Goal: Task Accomplishment & Management: Use online tool/utility

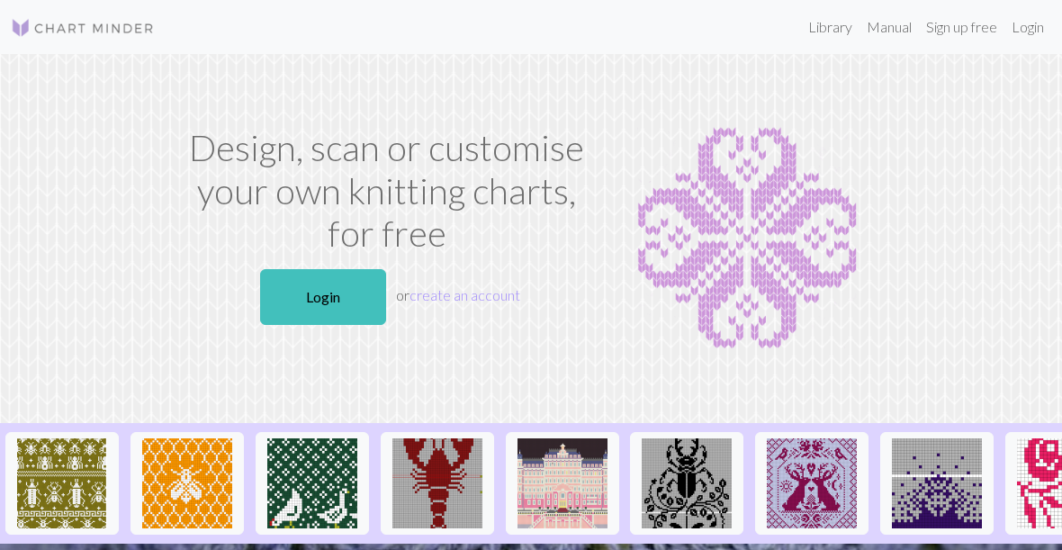
click at [1031, 22] on link "Login" at bounding box center [1027, 27] width 47 height 36
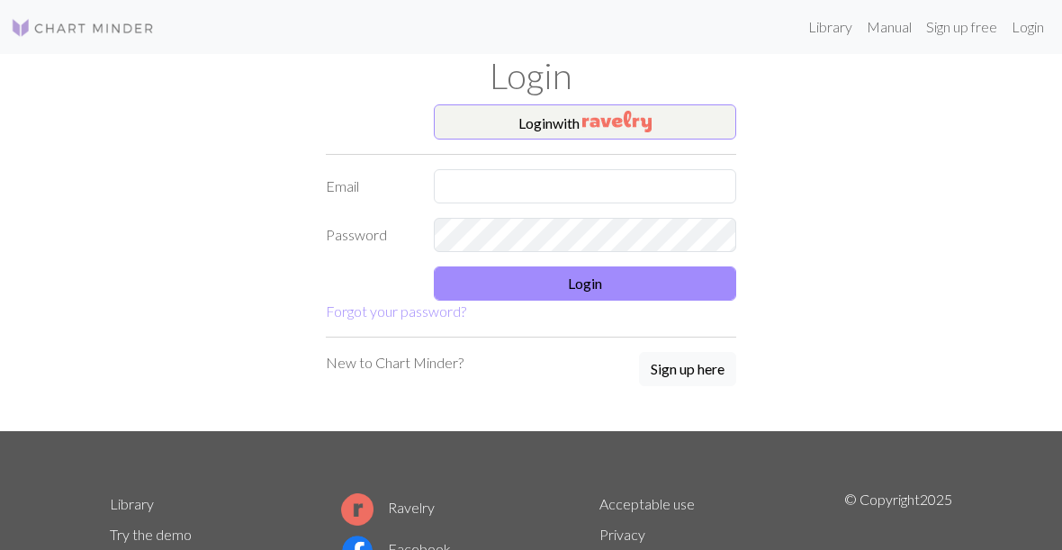
click at [671, 124] on button "Login with" at bounding box center [585, 122] width 302 height 36
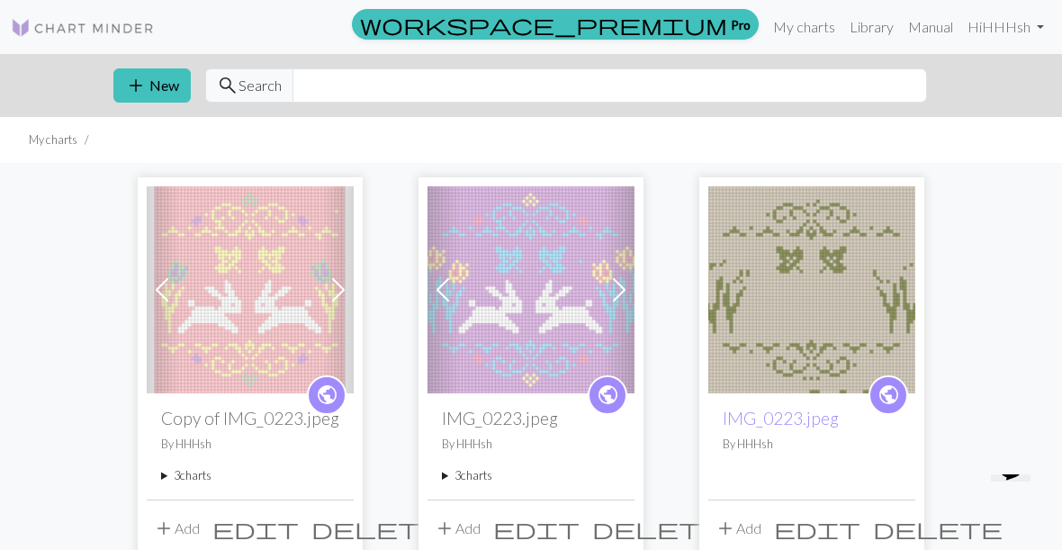
click at [221, 294] on img at bounding box center [250, 289] width 207 height 207
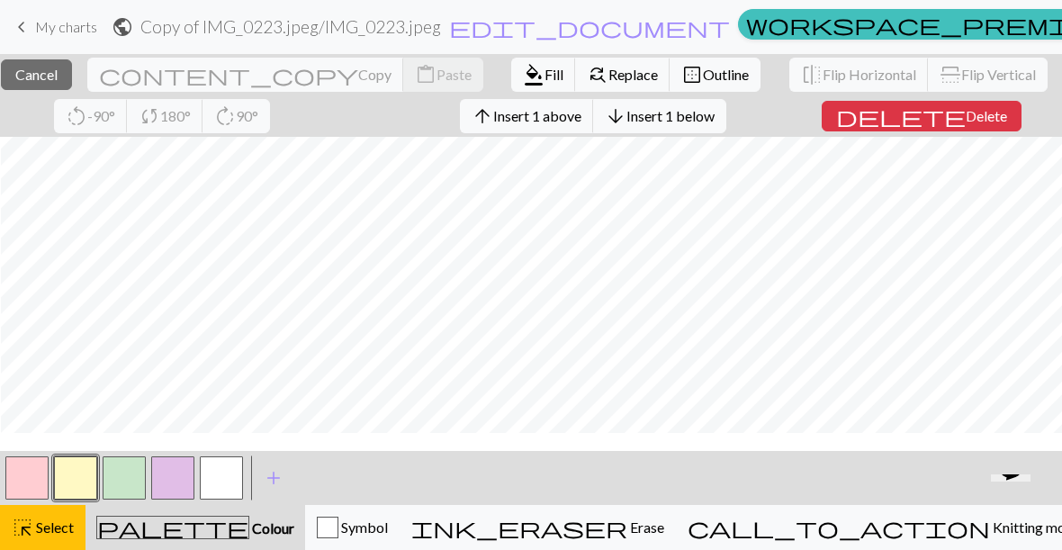
scroll to position [290, 2]
click at [47, 68] on span "Cancel" at bounding box center [36, 74] width 42 height 17
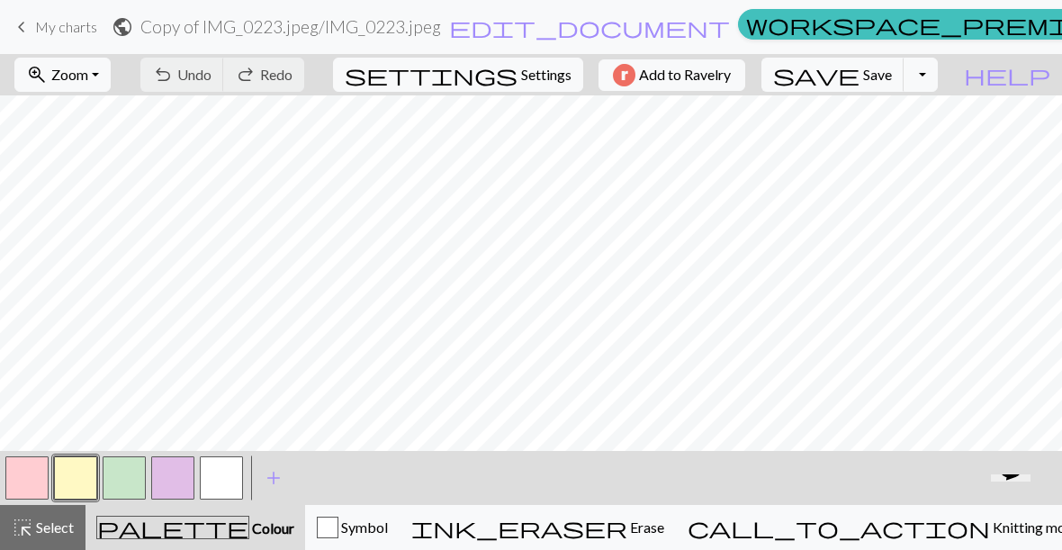
click at [48, 76] on span "zoom_in" at bounding box center [37, 74] width 22 height 25
click at [90, 121] on button "Fit all" at bounding box center [86, 114] width 142 height 29
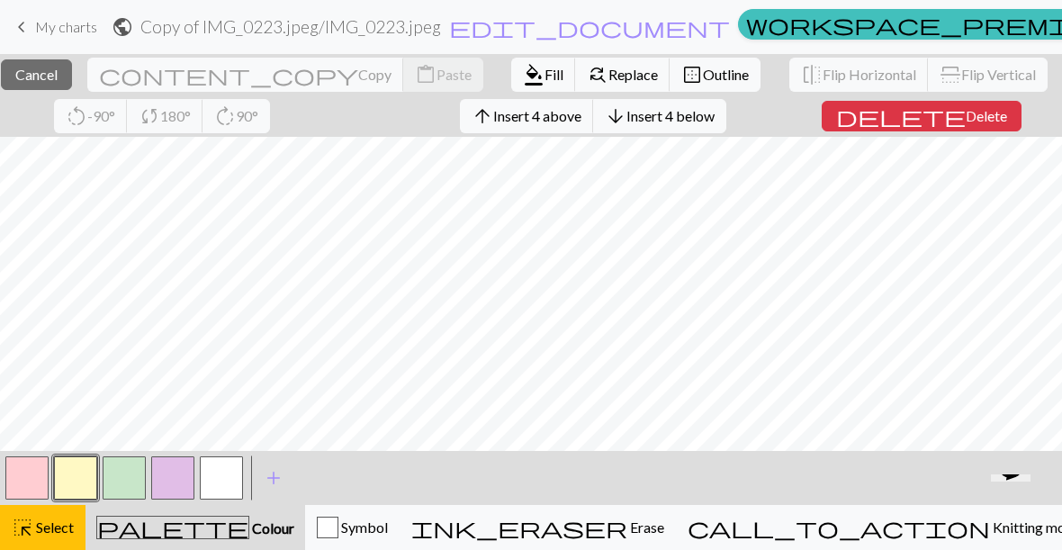
click at [676, 541] on button "ink_eraser Erase Erase" at bounding box center [538, 527] width 276 height 45
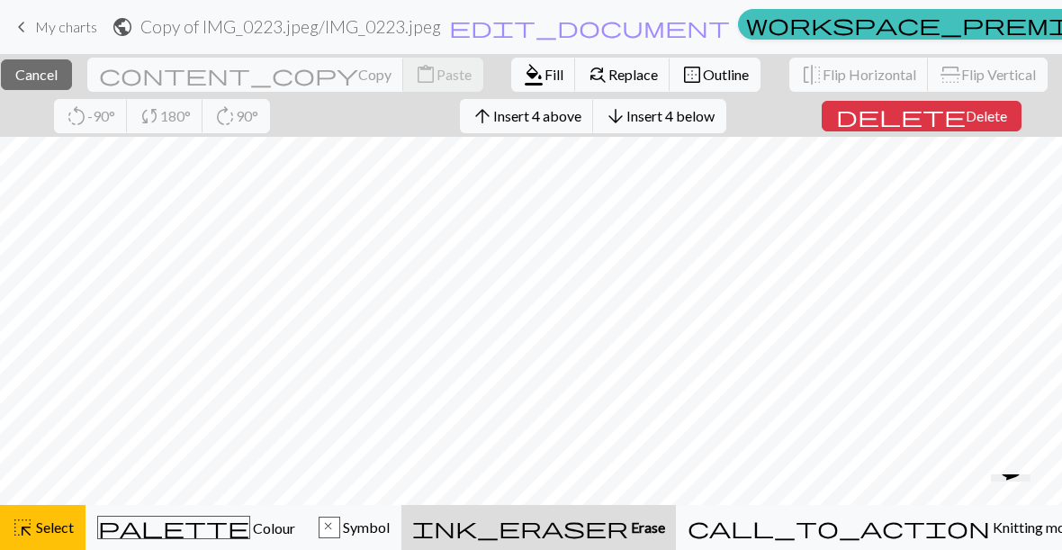
click at [33, 514] on button "highlight_alt Select Select" at bounding box center [42, 527] width 85 height 45
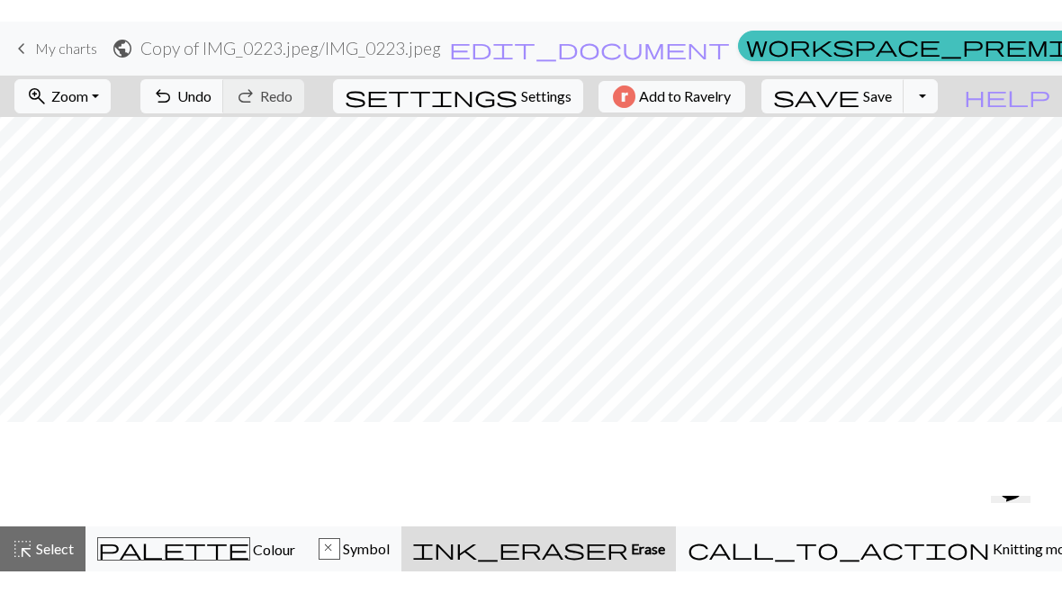
scroll to position [87, 0]
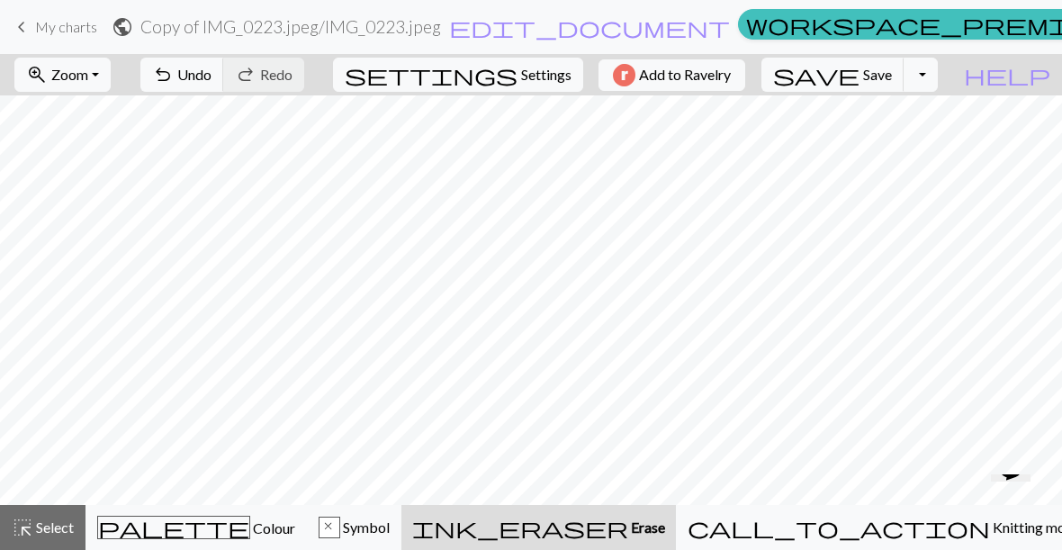
click at [665, 530] on div "ink_eraser Erase Erase" at bounding box center [538, 527] width 253 height 22
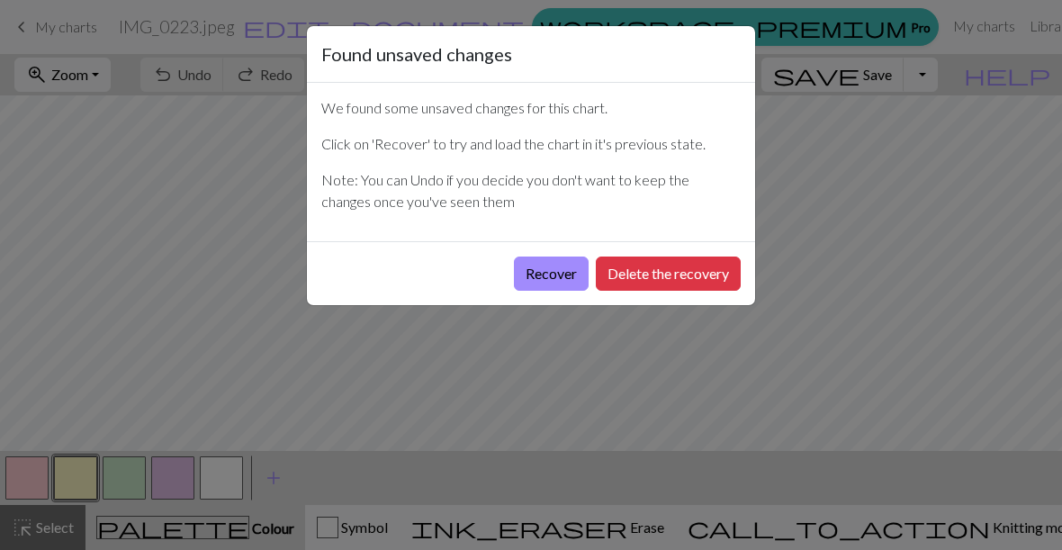
click at [552, 275] on button "Recover" at bounding box center [551, 273] width 75 height 34
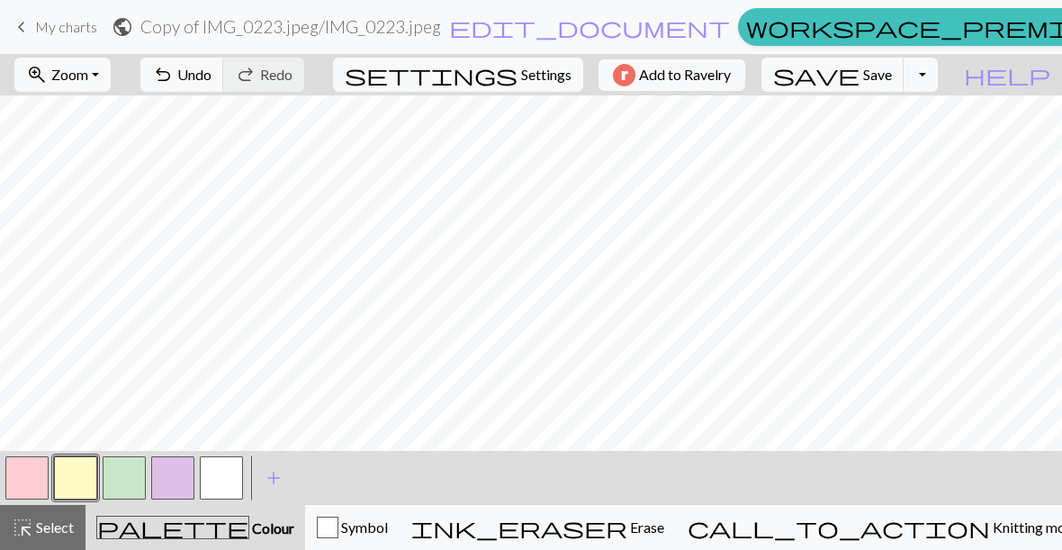
click at [627, 534] on span "ink_eraser" at bounding box center [519, 527] width 216 height 25
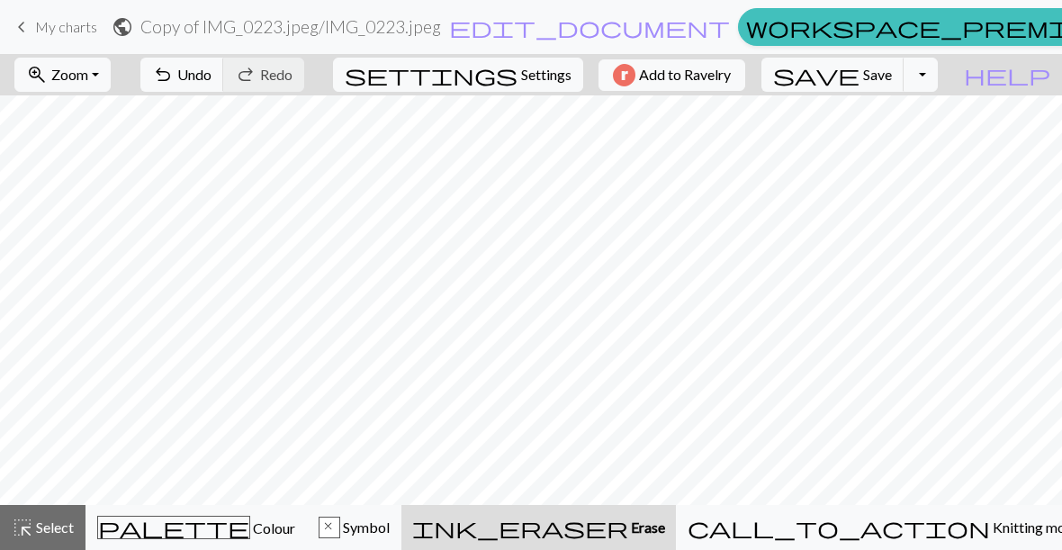
click at [88, 69] on span "Zoom" at bounding box center [69, 74] width 37 height 17
click at [122, 115] on button "Fit all" at bounding box center [86, 114] width 142 height 29
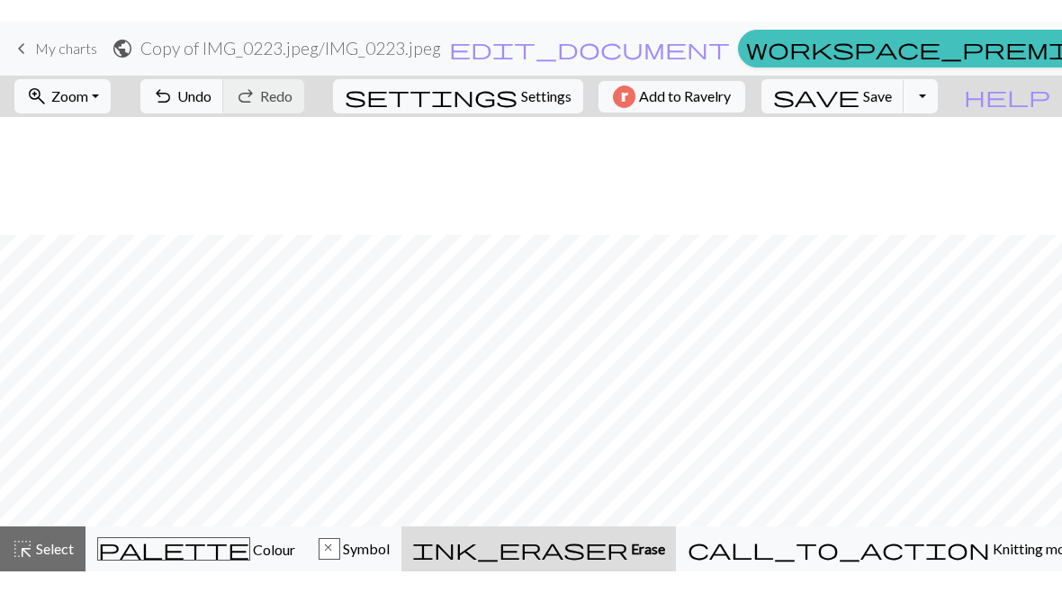
scroll to position [148, 0]
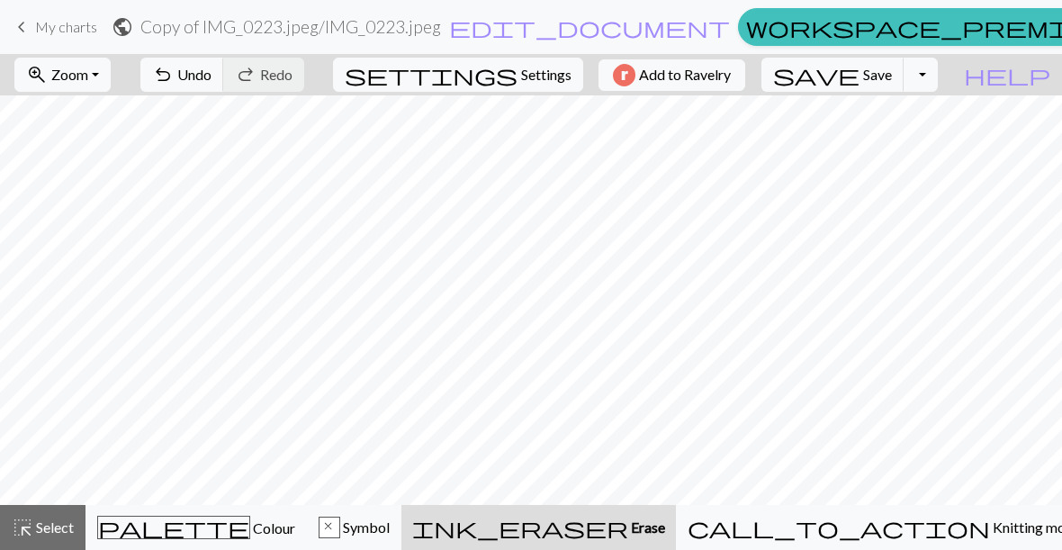
click at [665, 531] on span "Erase" at bounding box center [646, 526] width 37 height 17
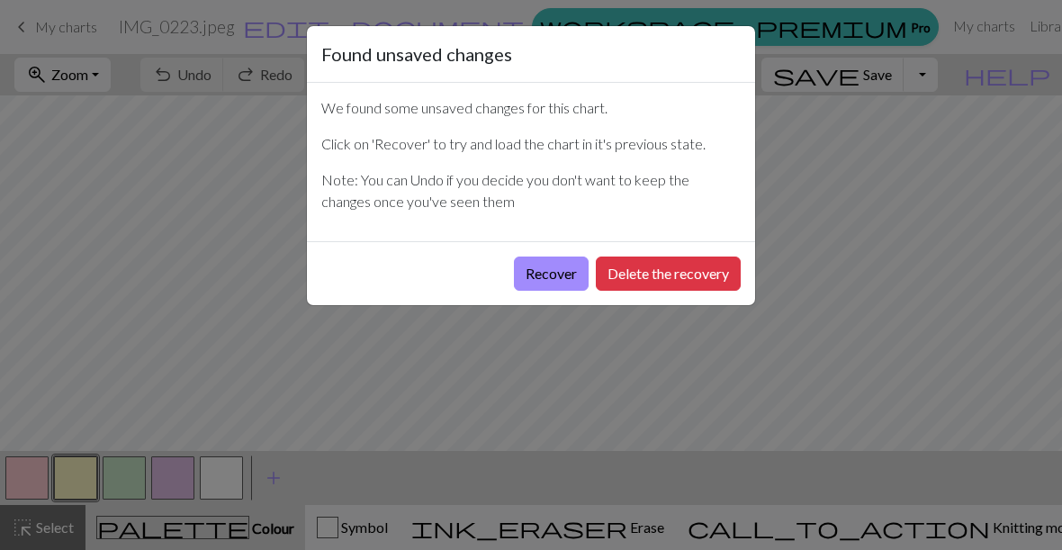
click at [570, 290] on button "Recover" at bounding box center [551, 273] width 75 height 34
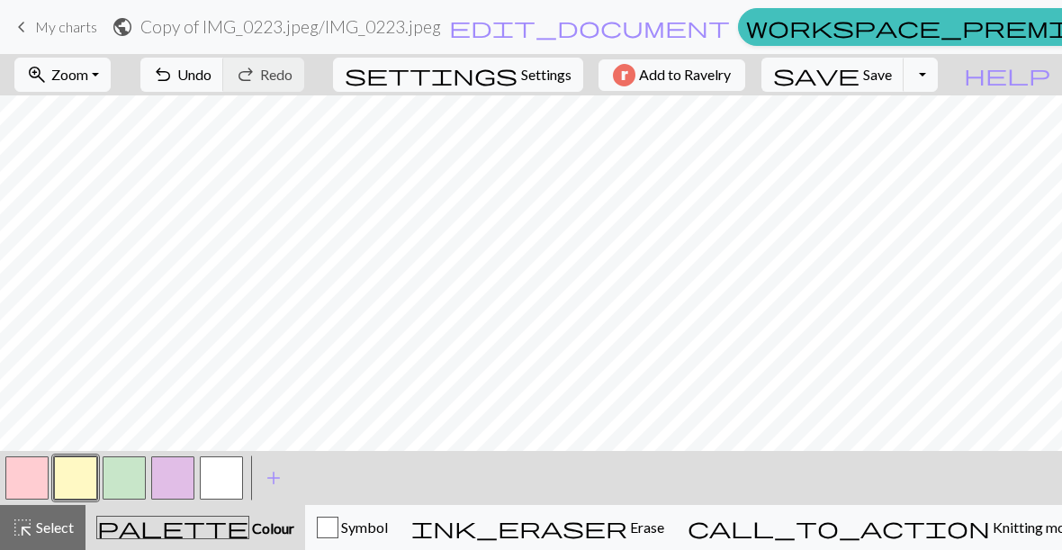
click at [664, 535] on span "Erase" at bounding box center [645, 526] width 37 height 17
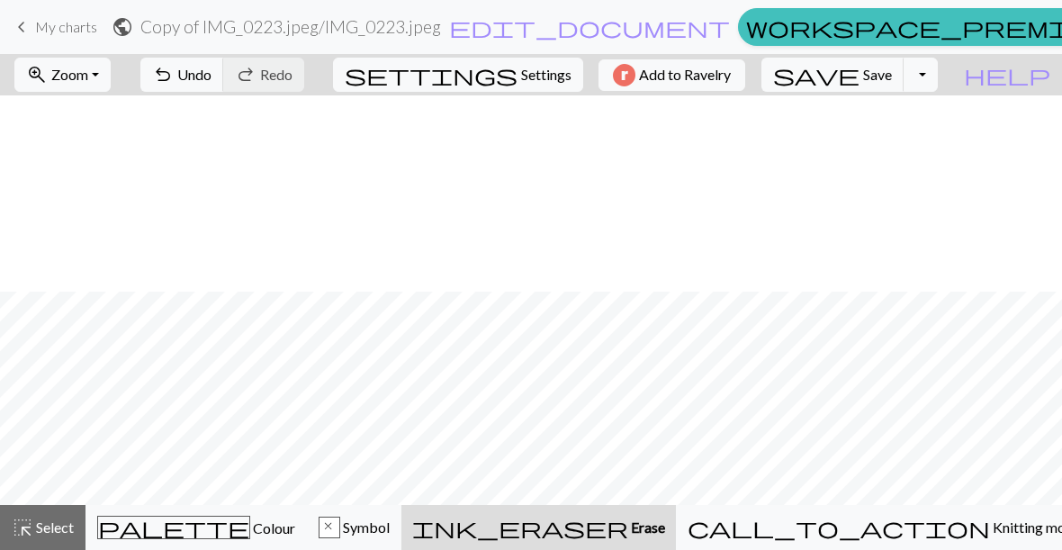
scroll to position [238, 0]
click at [111, 88] on button "zoom_in Zoom Zoom" at bounding box center [62, 75] width 96 height 34
click at [142, 111] on button "Fit all" at bounding box center [86, 114] width 142 height 29
click at [224, 541] on button "palette Colour Colour" at bounding box center [195, 527] width 221 height 45
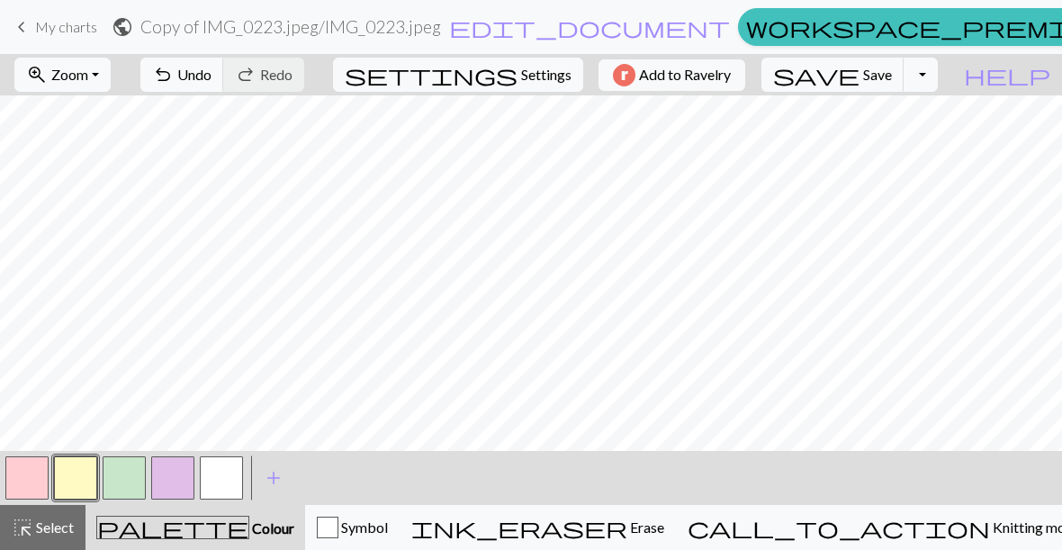
click at [123, 477] on button "button" at bounding box center [124, 477] width 43 height 43
click at [627, 532] on span "ink_eraser" at bounding box center [519, 527] width 216 height 25
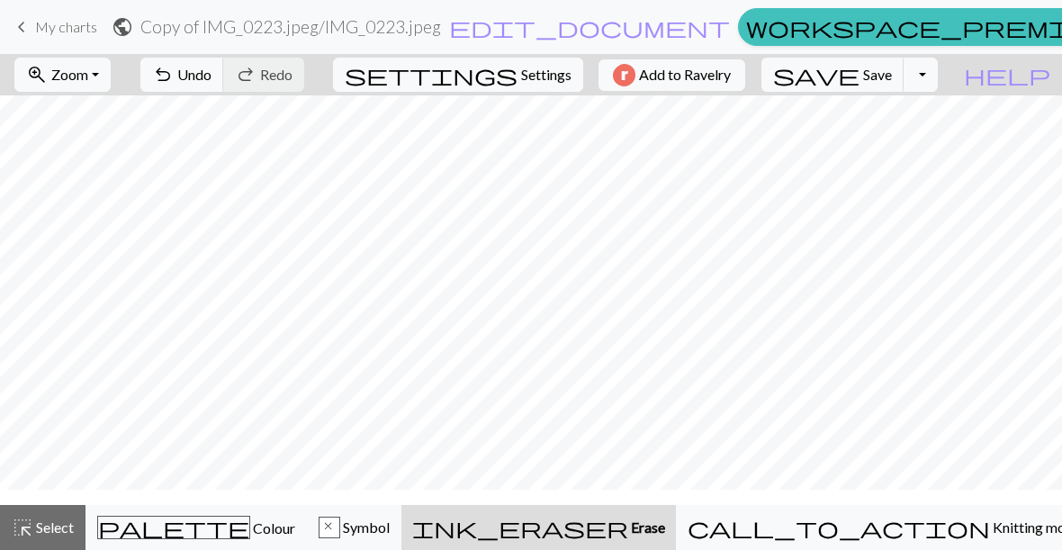
scroll to position [0, 0]
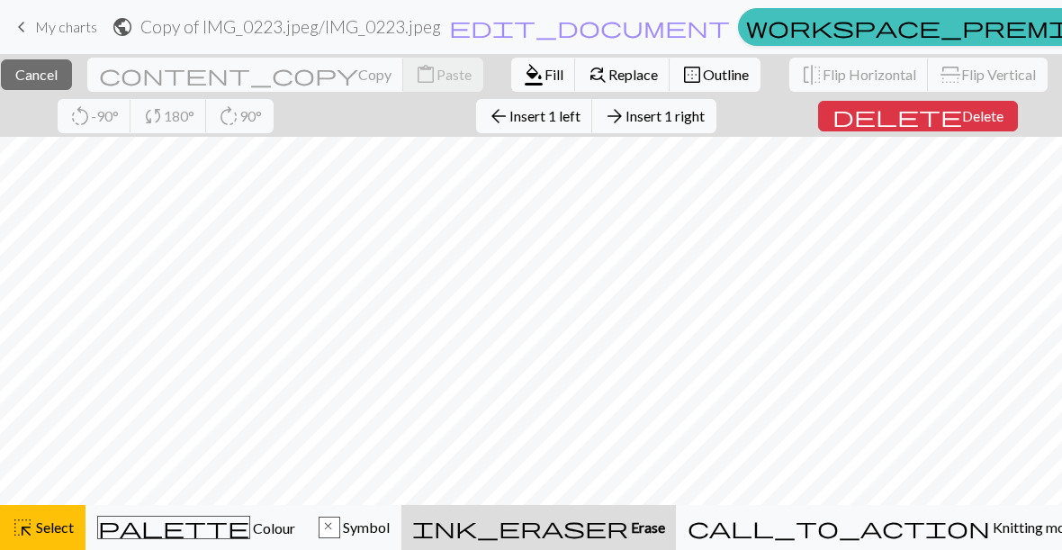
click at [74, 515] on button "highlight_alt Select Select" at bounding box center [42, 527] width 85 height 45
click at [53, 516] on button "highlight_alt Select Select" at bounding box center [42, 527] width 85 height 45
click at [665, 530] on div "ink_eraser Erase Erase" at bounding box center [538, 527] width 253 height 22
click at [266, 520] on div "palette Colour Colour" at bounding box center [196, 527] width 198 height 23
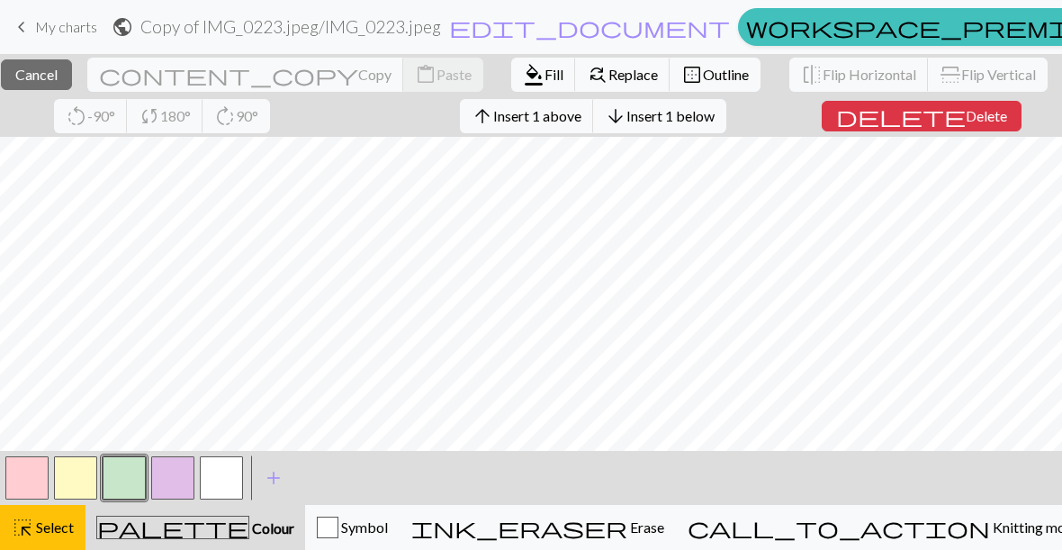
click at [39, 498] on button "button" at bounding box center [26, 477] width 43 height 43
click at [76, 538] on button "highlight_alt Select Select" at bounding box center [42, 527] width 85 height 45
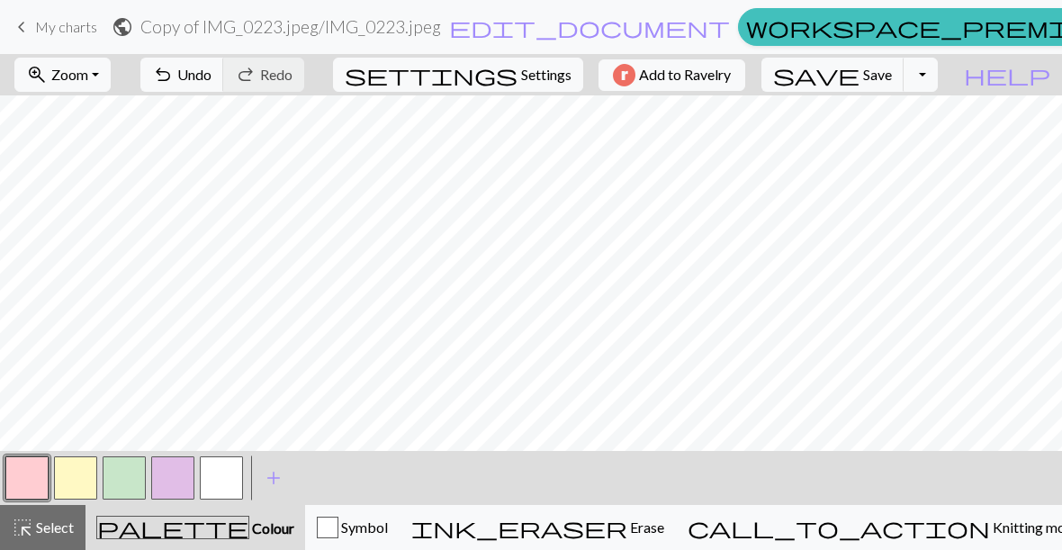
click at [676, 539] on button "ink_eraser Erase Erase" at bounding box center [538, 527] width 276 height 45
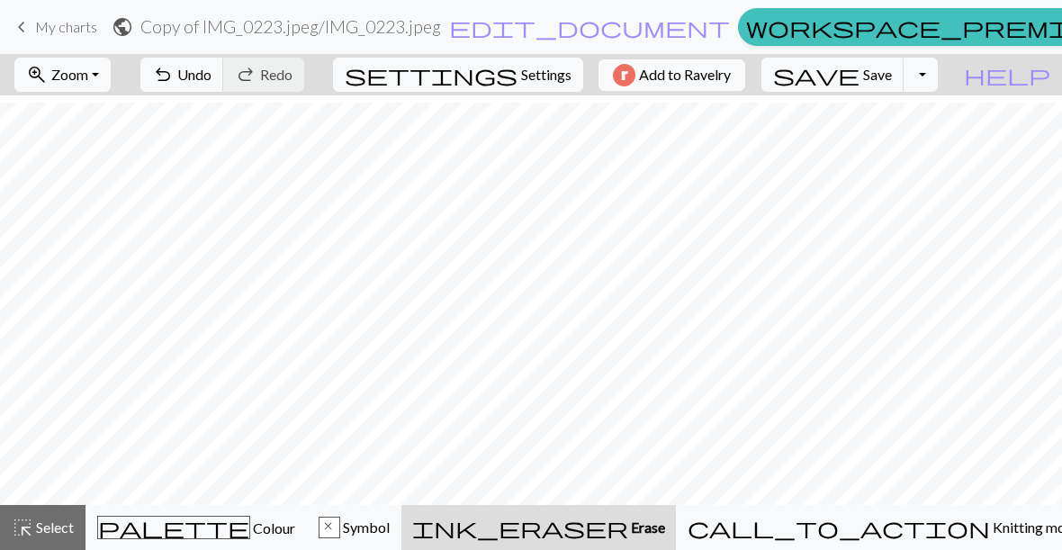
scroll to position [100, 0]
click at [250, 520] on span "Colour" at bounding box center [272, 527] width 45 height 17
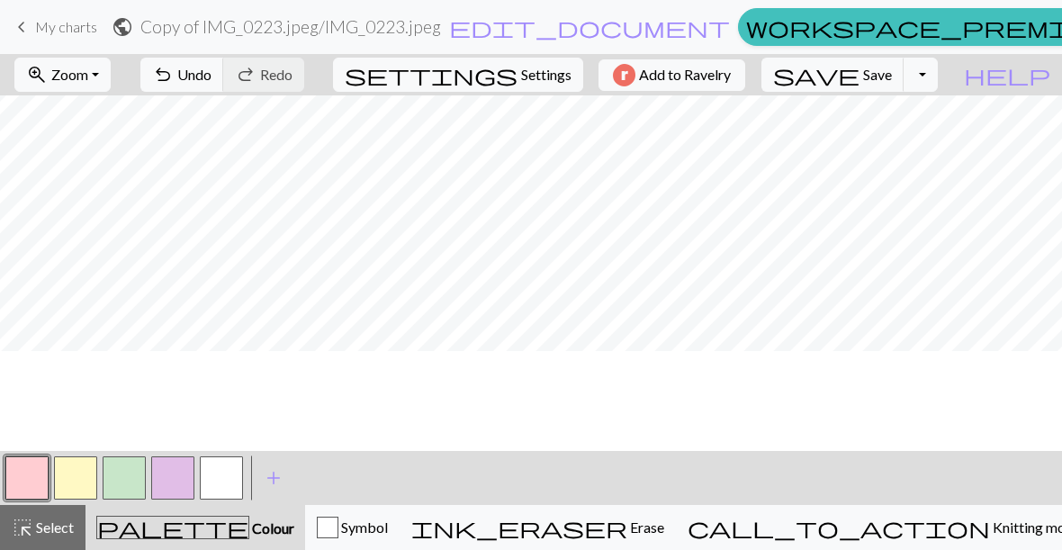
scroll to position [0, 0]
click at [664, 527] on span "Erase" at bounding box center [645, 526] width 37 height 17
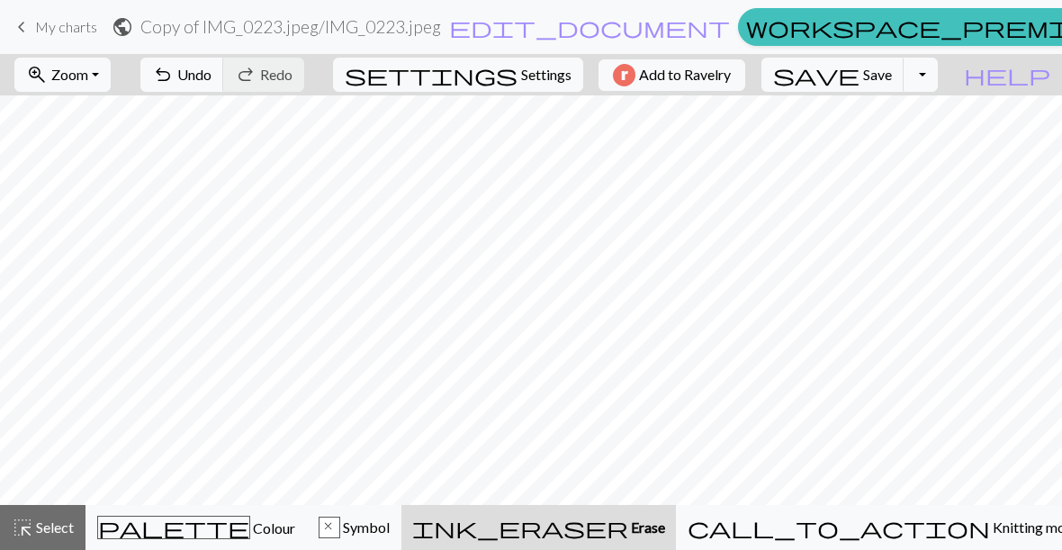
click at [628, 521] on span "ink_eraser" at bounding box center [520, 527] width 216 height 25
click at [217, 517] on div "palette Colour Colour" at bounding box center [196, 527] width 198 height 23
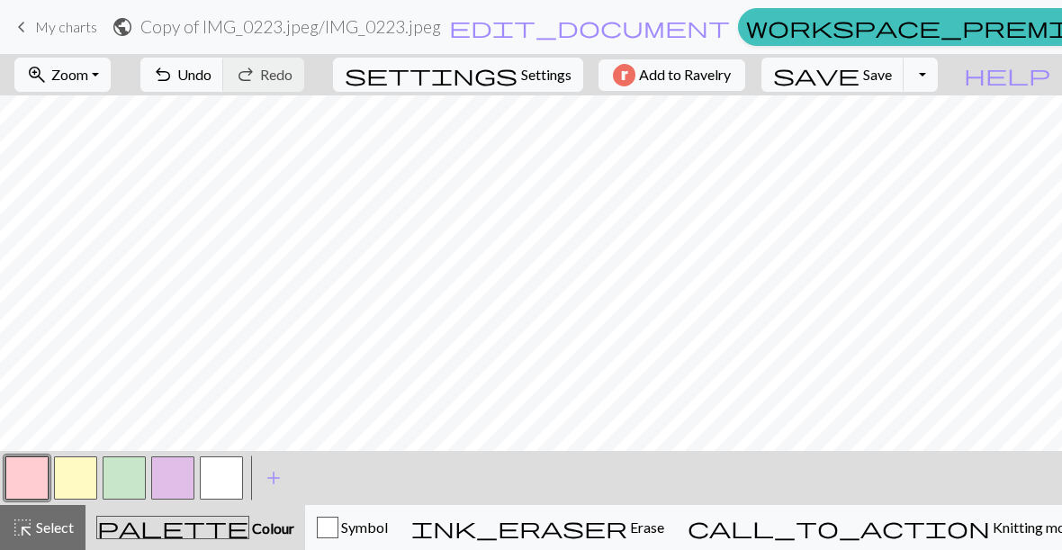
click at [33, 461] on button "button" at bounding box center [26, 477] width 43 height 43
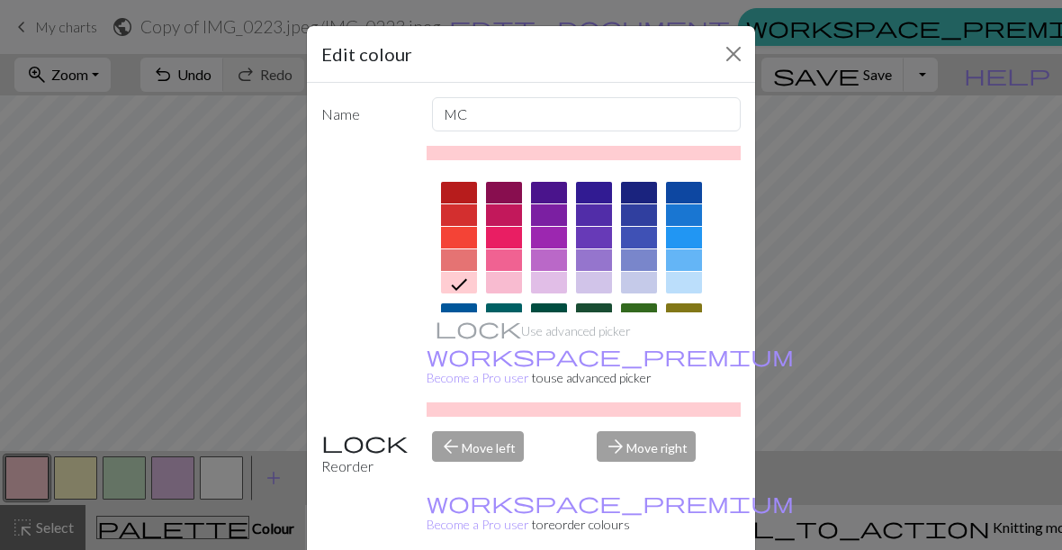
click at [836, 283] on div "Edit colour Name MC Use advanced picker workspace_premium Become a Pro user to …" at bounding box center [531, 275] width 1062 height 550
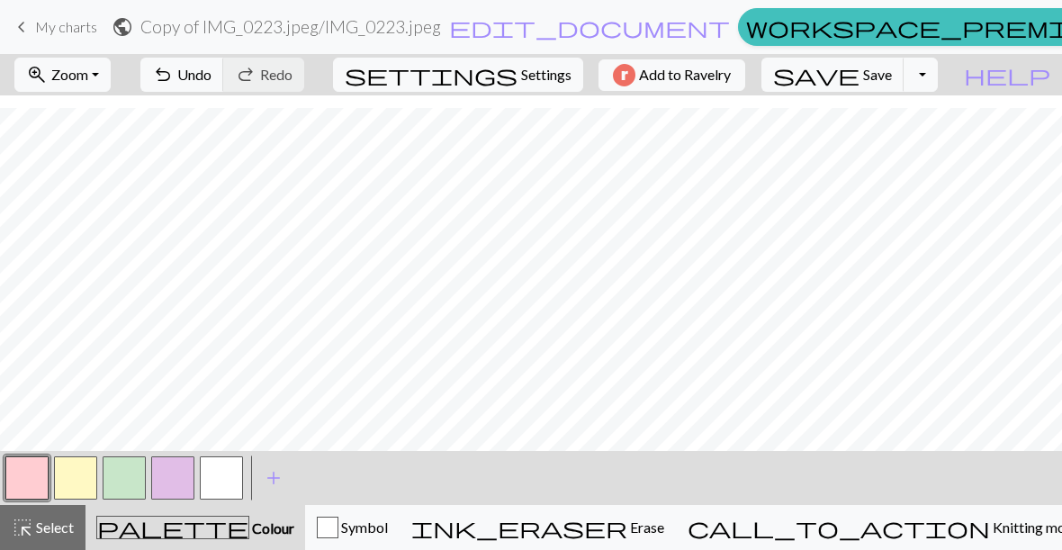
scroll to position [198, 0]
click at [664, 532] on span "Erase" at bounding box center [645, 526] width 37 height 17
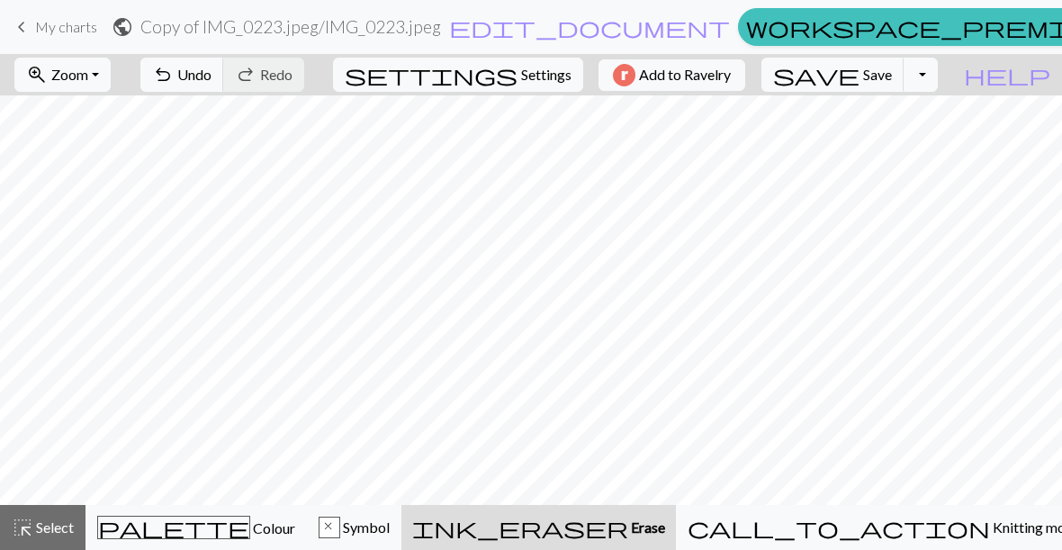
click at [182, 531] on span "palette" at bounding box center [173, 527] width 151 height 25
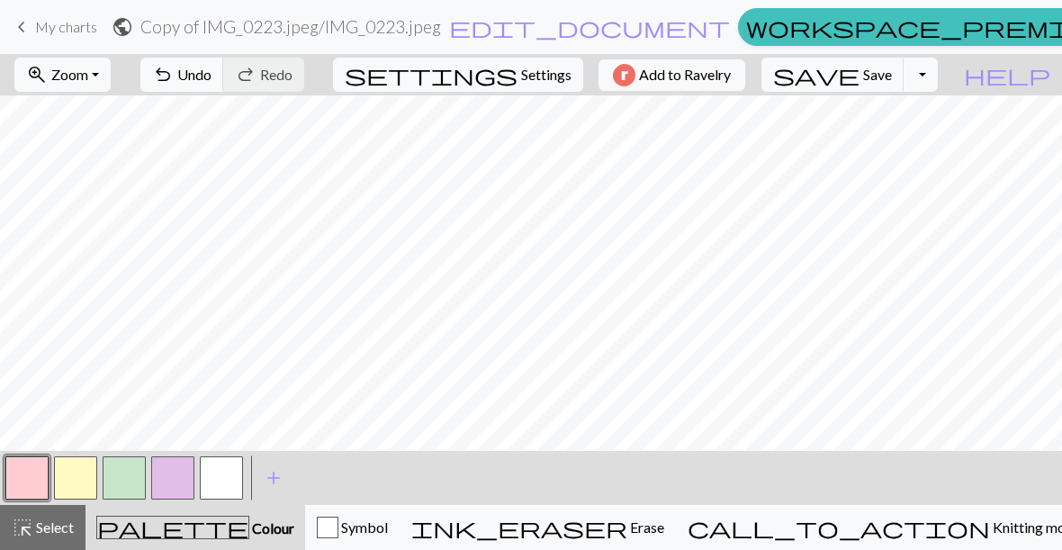
click at [664, 525] on span "Erase" at bounding box center [645, 526] width 37 height 17
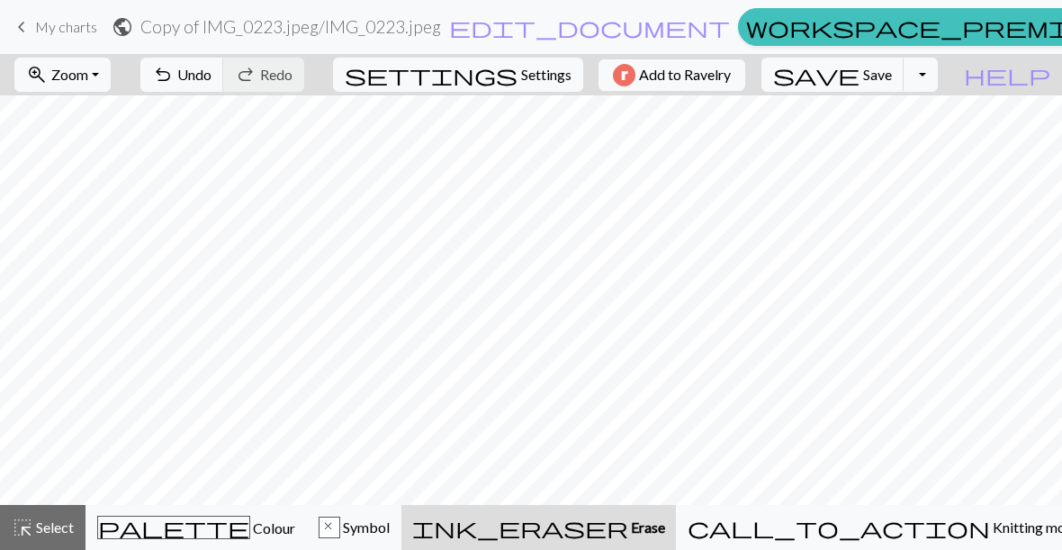
click at [250, 530] on span "Colour" at bounding box center [272, 527] width 45 height 17
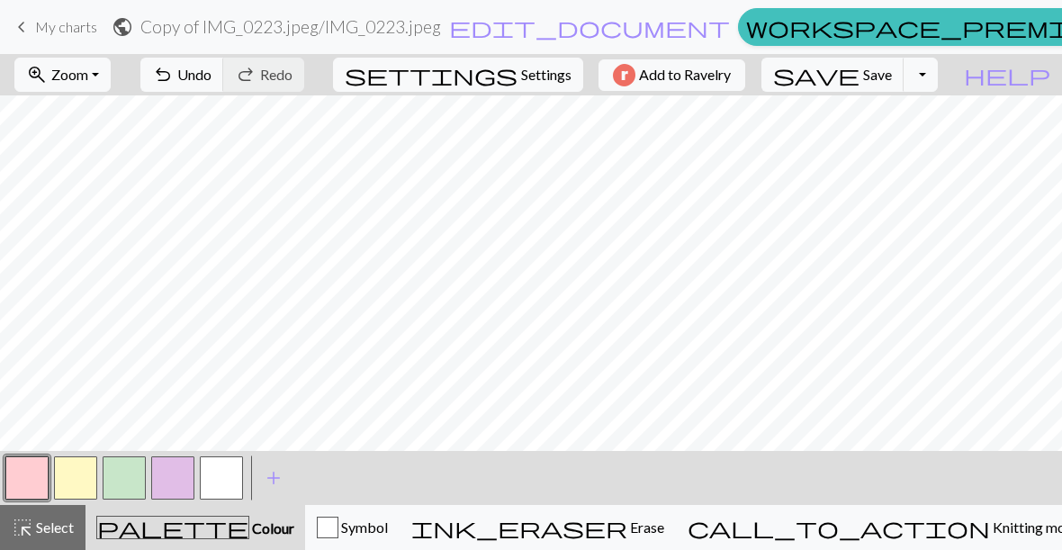
click at [664, 527] on span "Erase" at bounding box center [645, 526] width 37 height 17
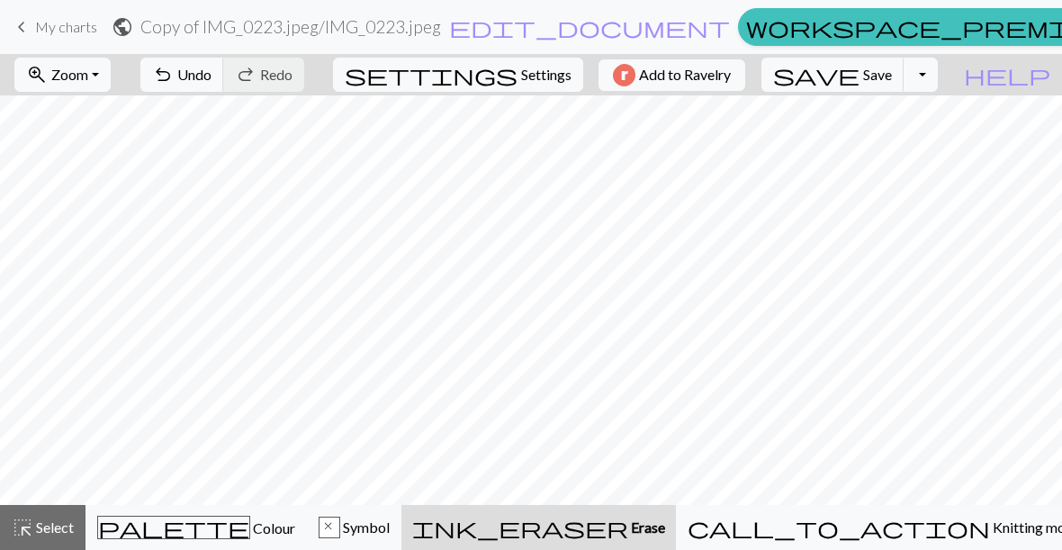
click at [175, 516] on span "palette" at bounding box center [173, 527] width 151 height 25
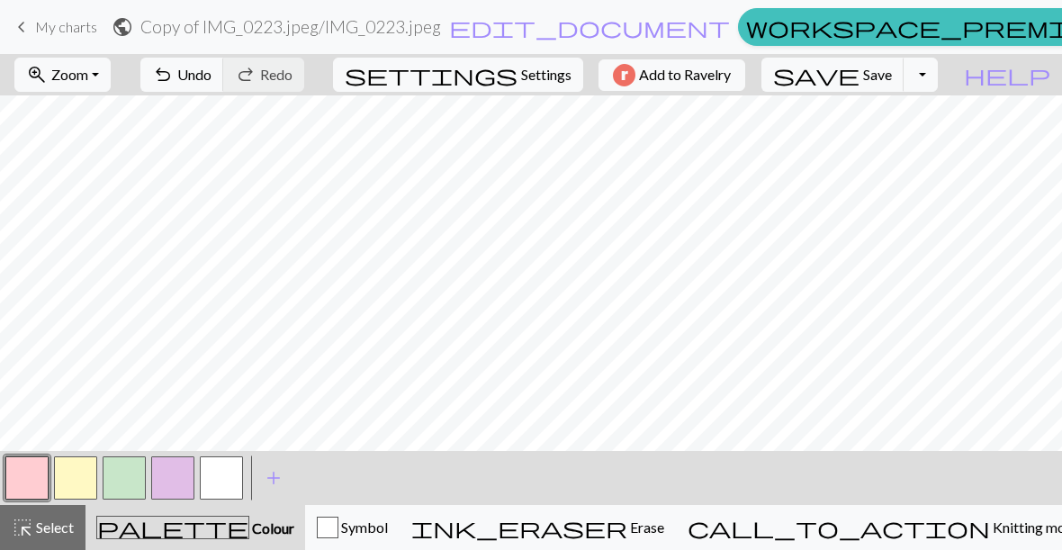
click at [676, 545] on button "ink_eraser Erase Erase" at bounding box center [538, 527] width 276 height 45
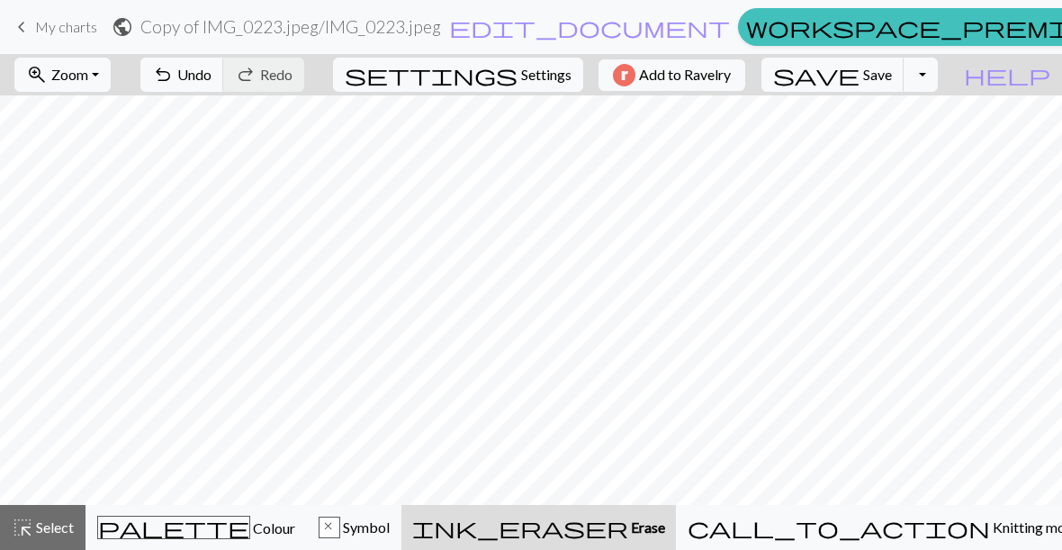
click at [401, 515] on button "x Symbol" at bounding box center [354, 527] width 94 height 45
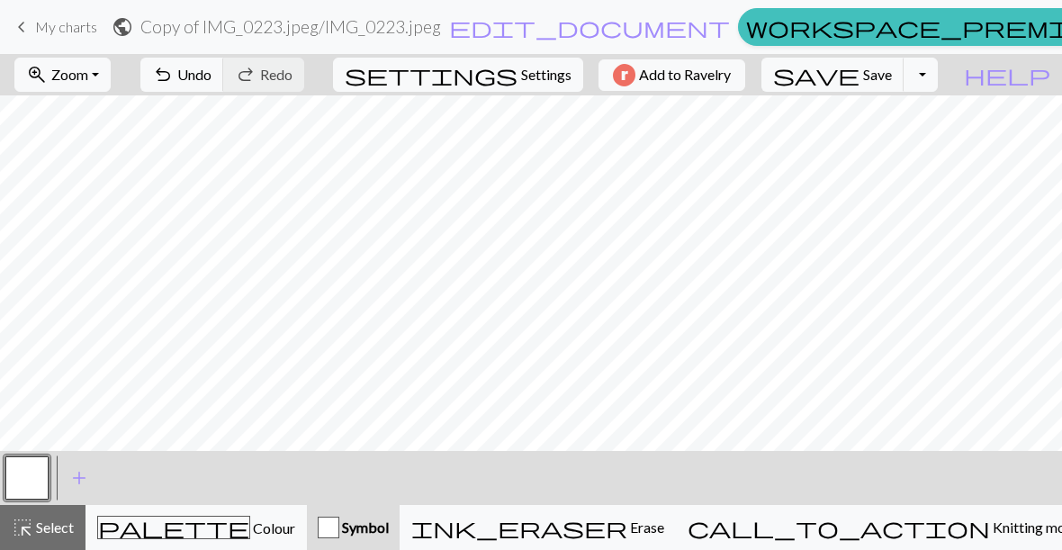
click at [249, 525] on div "palette Colour Colour" at bounding box center [196, 527] width 198 height 23
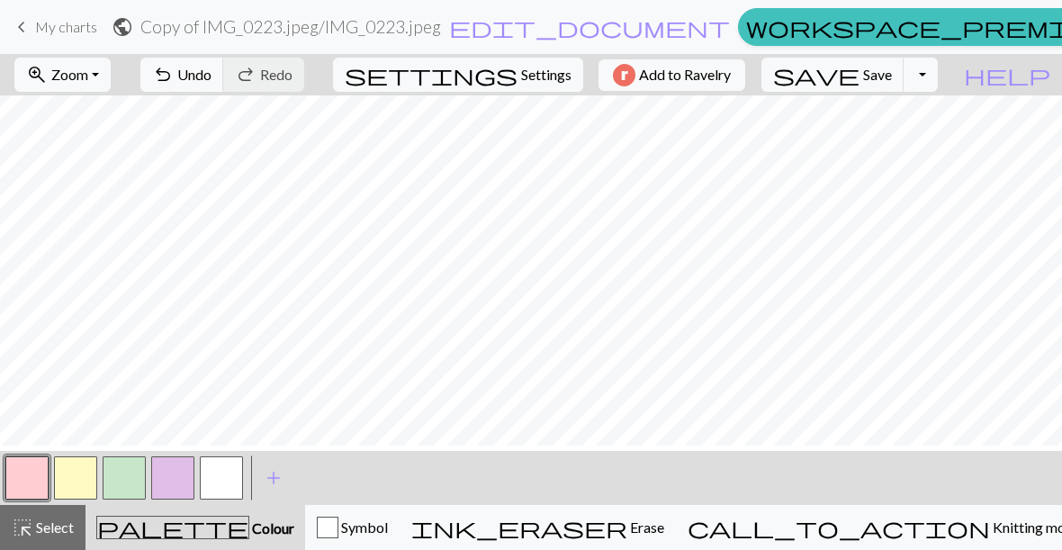
scroll to position [285, 0]
click at [83, 65] on button "zoom_in Zoom Zoom" at bounding box center [62, 75] width 96 height 34
click at [83, 103] on button "Fit all" at bounding box center [86, 114] width 142 height 29
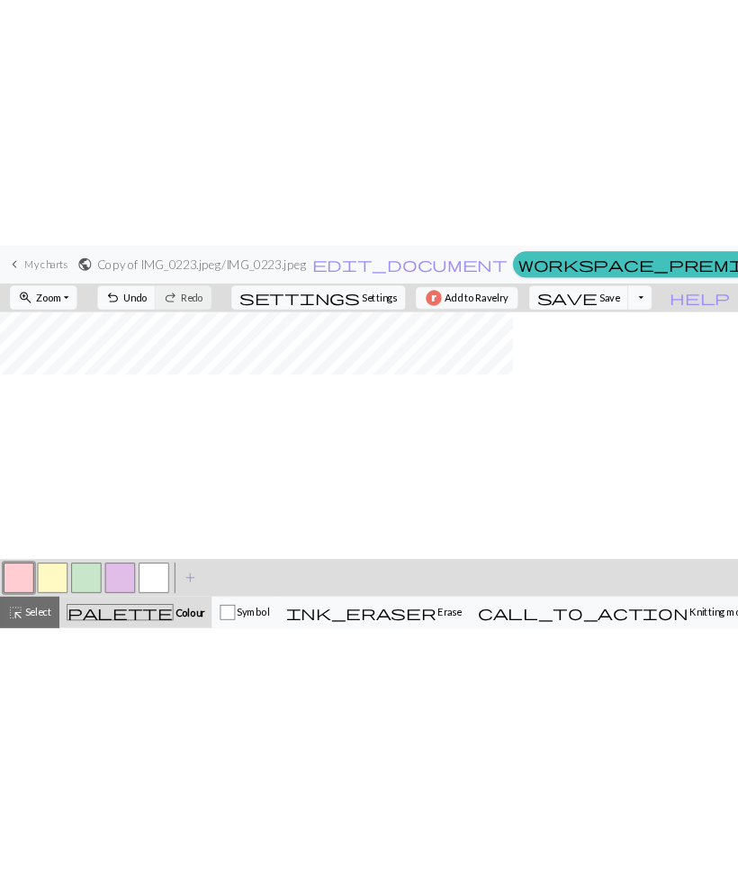
scroll to position [0, 0]
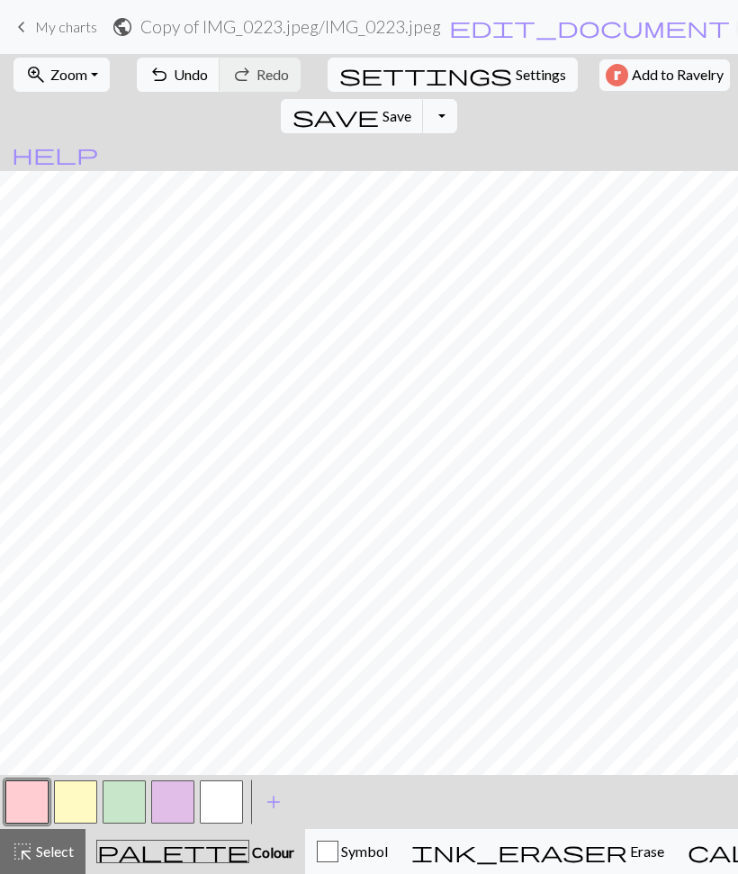
click at [123, 592] on button "button" at bounding box center [124, 801] width 43 height 43
click at [20, 592] on button "button" at bounding box center [26, 801] width 43 height 43
click at [123, 592] on button "button" at bounding box center [124, 801] width 43 height 43
click at [27, 592] on button "button" at bounding box center [26, 801] width 43 height 43
click at [24, 592] on button "button" at bounding box center [26, 801] width 43 height 43
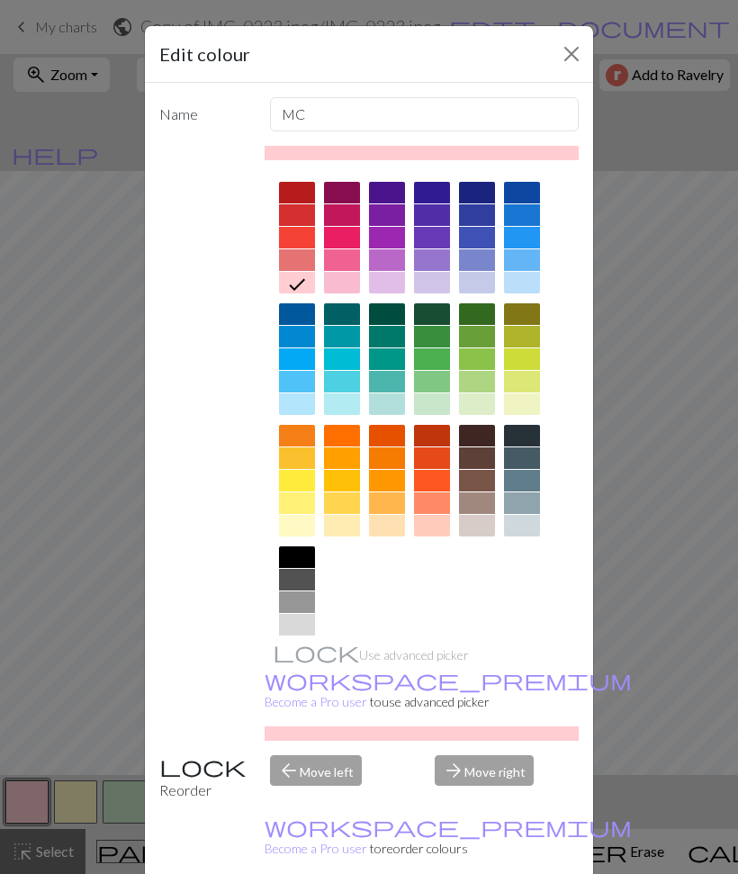
click at [703, 408] on div "Edit colour Name MC Use advanced picker workspace_premium Become a Pro user to …" at bounding box center [369, 437] width 738 height 874
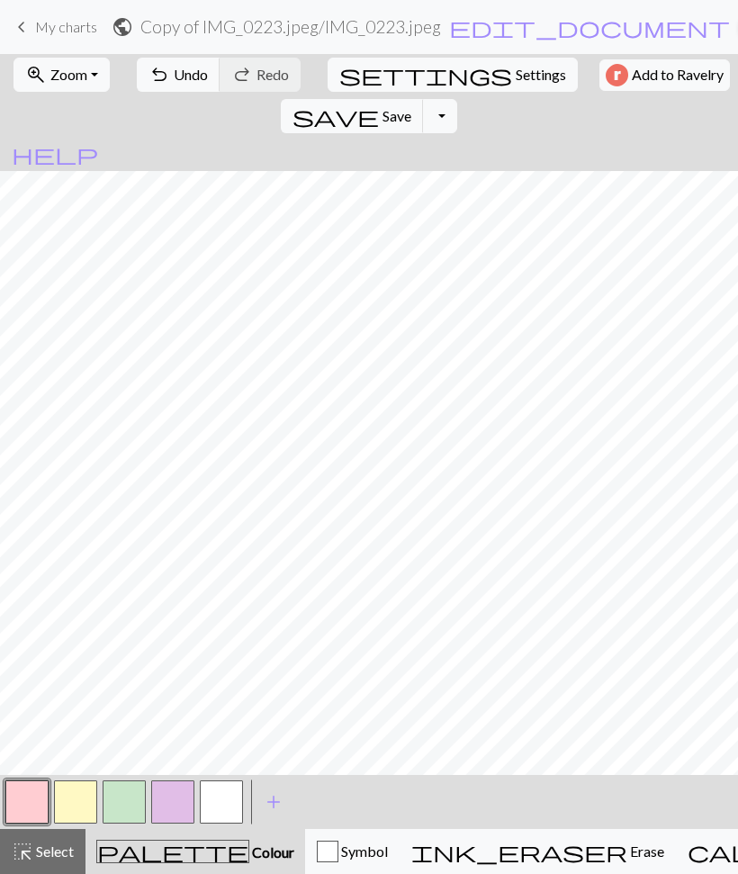
click at [223, 592] on button "button" at bounding box center [221, 801] width 43 height 43
click at [13, 592] on button "button" at bounding box center [26, 801] width 43 height 43
click at [121, 592] on button "button" at bounding box center [124, 801] width 43 height 43
click at [25, 592] on button "button" at bounding box center [26, 801] width 43 height 43
click at [120, 592] on button "button" at bounding box center [124, 801] width 43 height 43
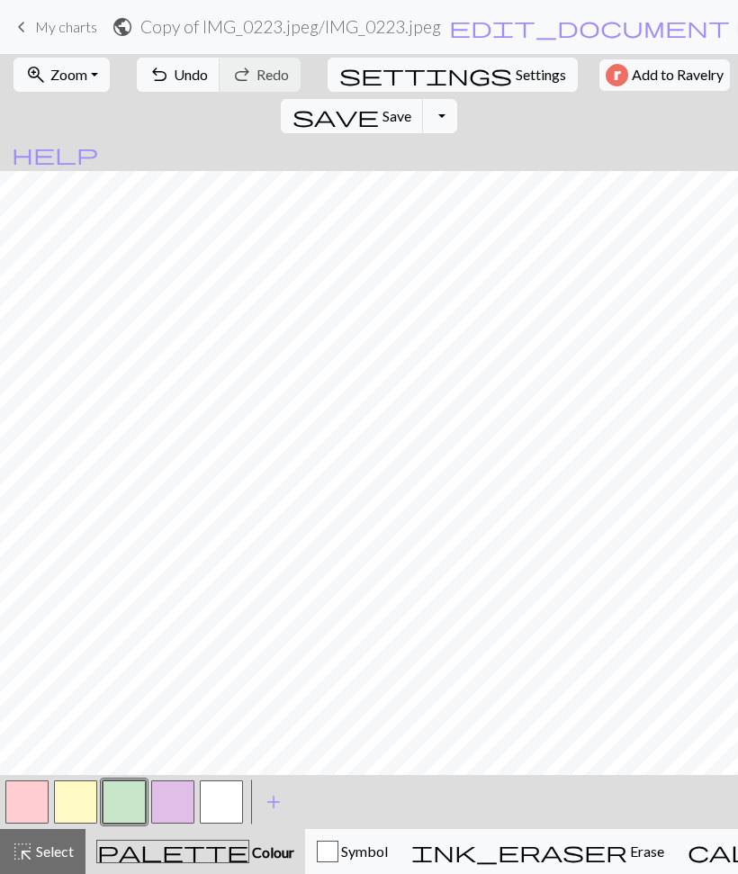
click at [13, 592] on button "button" at bounding box center [26, 801] width 43 height 43
click at [114, 592] on button "button" at bounding box center [124, 801] width 43 height 43
click at [20, 592] on button "button" at bounding box center [26, 801] width 43 height 43
click at [61, 592] on button "button" at bounding box center [75, 801] width 43 height 43
click at [125, 592] on button "button" at bounding box center [124, 801] width 43 height 43
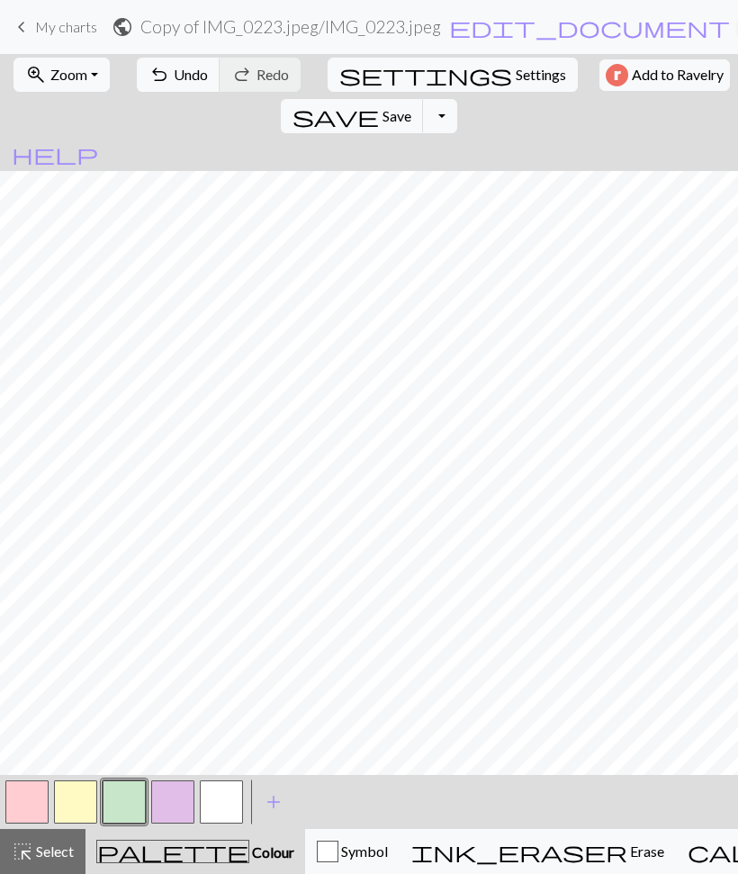
click at [161, 67] on button "undo Undo Undo" at bounding box center [179, 75] width 84 height 34
click at [186, 76] on span "Undo" at bounding box center [191, 74] width 34 height 17
click at [186, 81] on span "Undo" at bounding box center [191, 74] width 34 height 17
click at [185, 86] on button "undo Undo Undo" at bounding box center [179, 75] width 84 height 34
click at [174, 76] on span "Undo" at bounding box center [191, 74] width 34 height 17
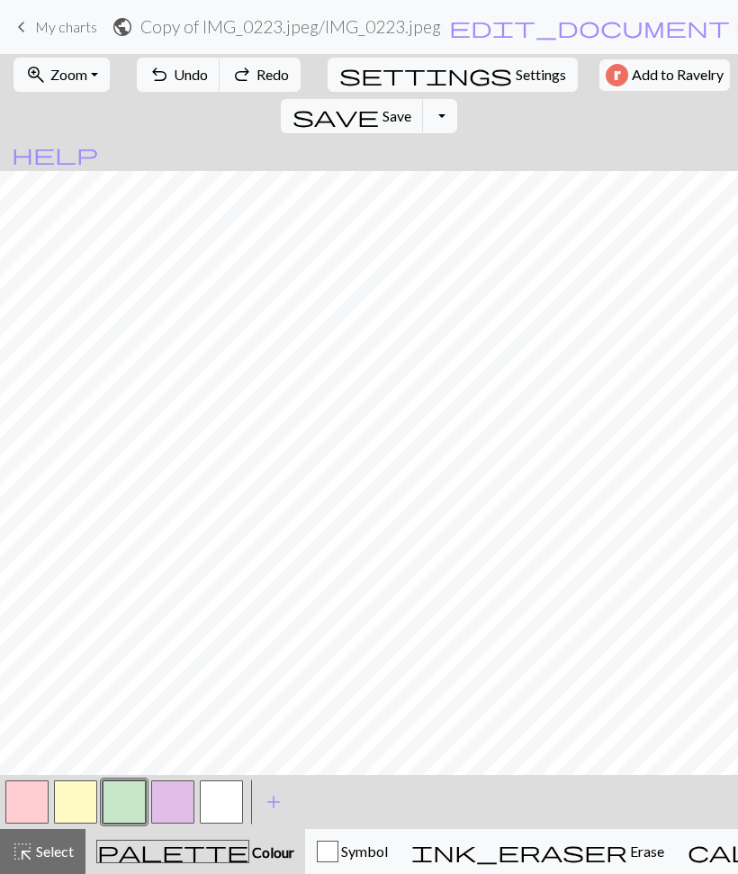
click at [177, 77] on span "Undo" at bounding box center [191, 74] width 34 height 17
click at [174, 79] on span "Undo" at bounding box center [191, 74] width 34 height 17
click at [176, 71] on span "Undo" at bounding box center [191, 74] width 34 height 17
click at [162, 69] on button "undo Undo Undo" at bounding box center [179, 75] width 84 height 34
click at [168, 36] on h2 "Copy of IMG_0223.jpeg / IMG_0223.jpeg" at bounding box center [290, 26] width 301 height 21
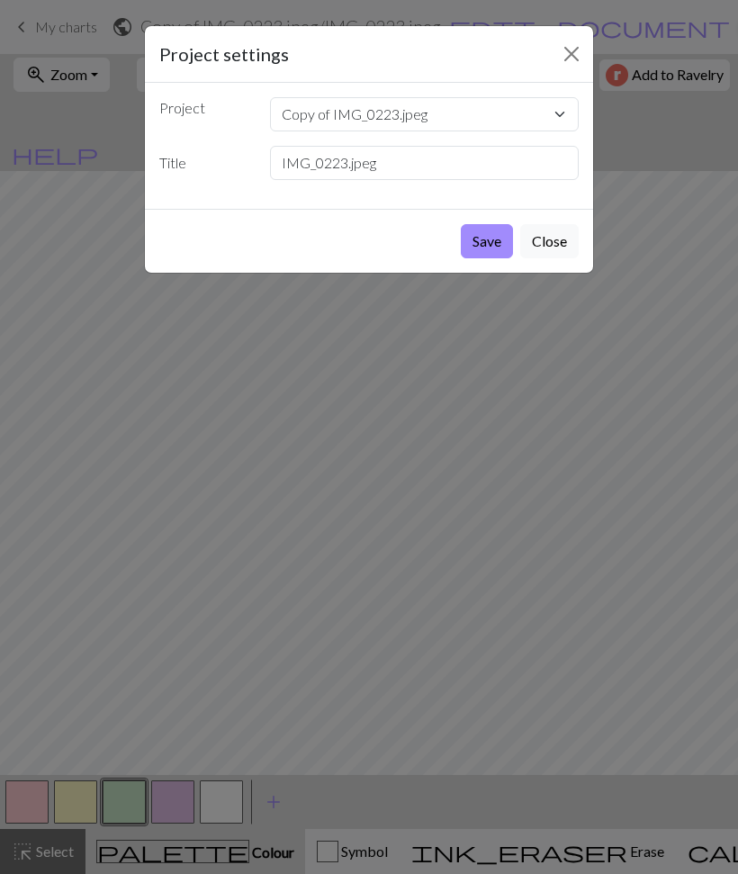
click at [558, 55] on button "Close" at bounding box center [571, 54] width 29 height 29
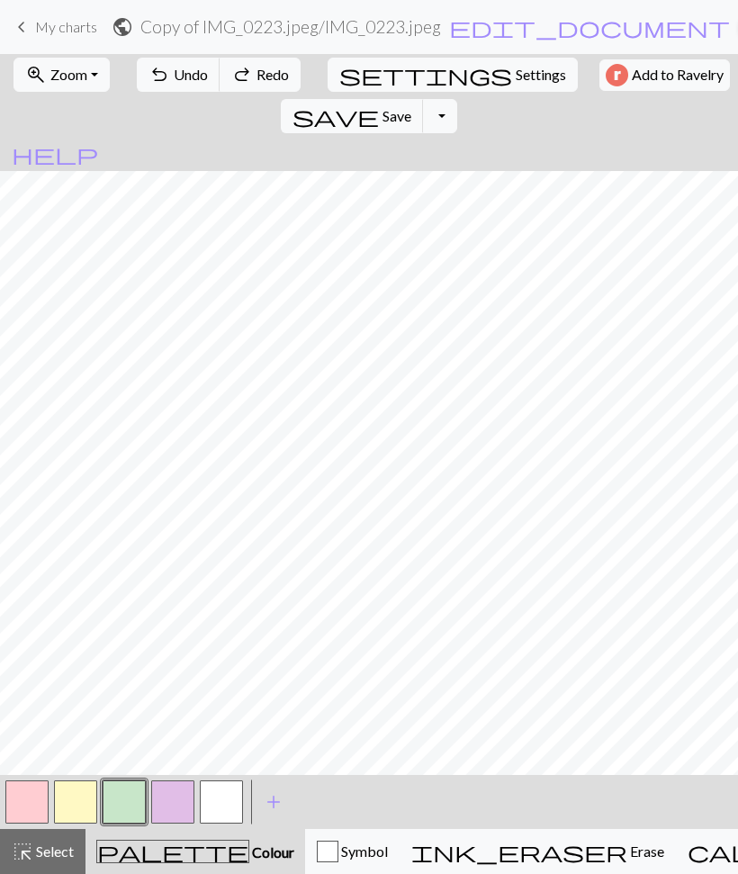
click at [149, 82] on span "undo" at bounding box center [159, 74] width 22 height 25
click at [157, 76] on span "undo" at bounding box center [159, 74] width 22 height 25
click at [30, 592] on button "button" at bounding box center [26, 801] width 43 height 43
click at [128, 592] on button "button" at bounding box center [124, 801] width 43 height 43
click at [77, 592] on button "button" at bounding box center [75, 801] width 43 height 43
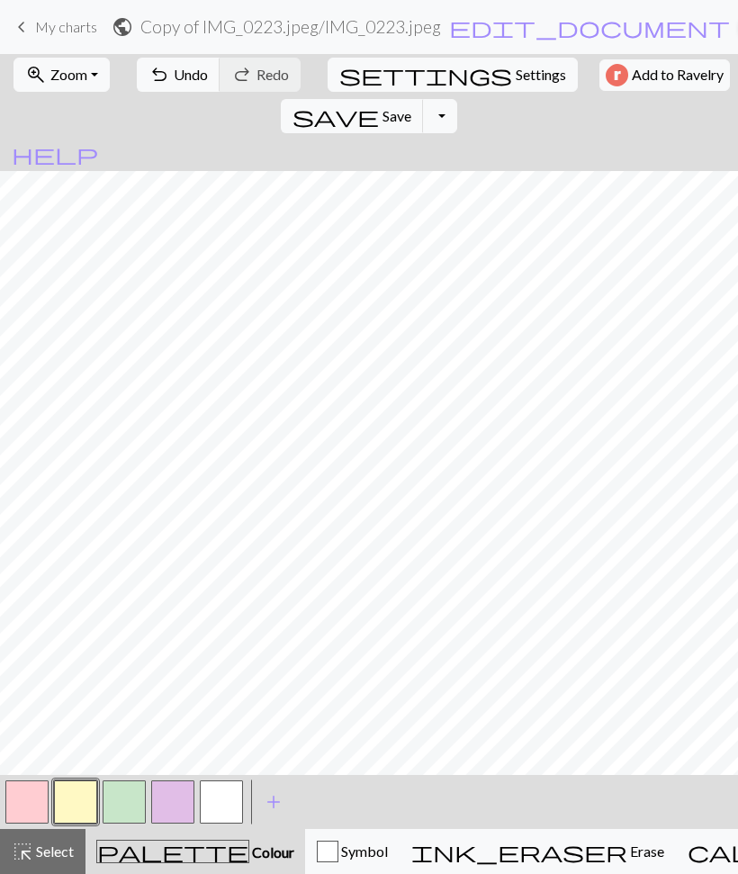
click at [122, 592] on button "button" at bounding box center [124, 801] width 43 height 43
click at [76, 592] on button "button" at bounding box center [75, 801] width 43 height 43
click at [174, 70] on span "Undo" at bounding box center [191, 74] width 34 height 17
click at [165, 50] on nav "keyboard_arrow_left My charts public Copy of IMG_0223.jpeg / IMG_0223.jpeg edit…" at bounding box center [369, 27] width 738 height 54
click at [165, 49] on nav "keyboard_arrow_left My charts public Copy of IMG_0223.jpeg / IMG_0223.jpeg edit…" at bounding box center [369, 27] width 738 height 54
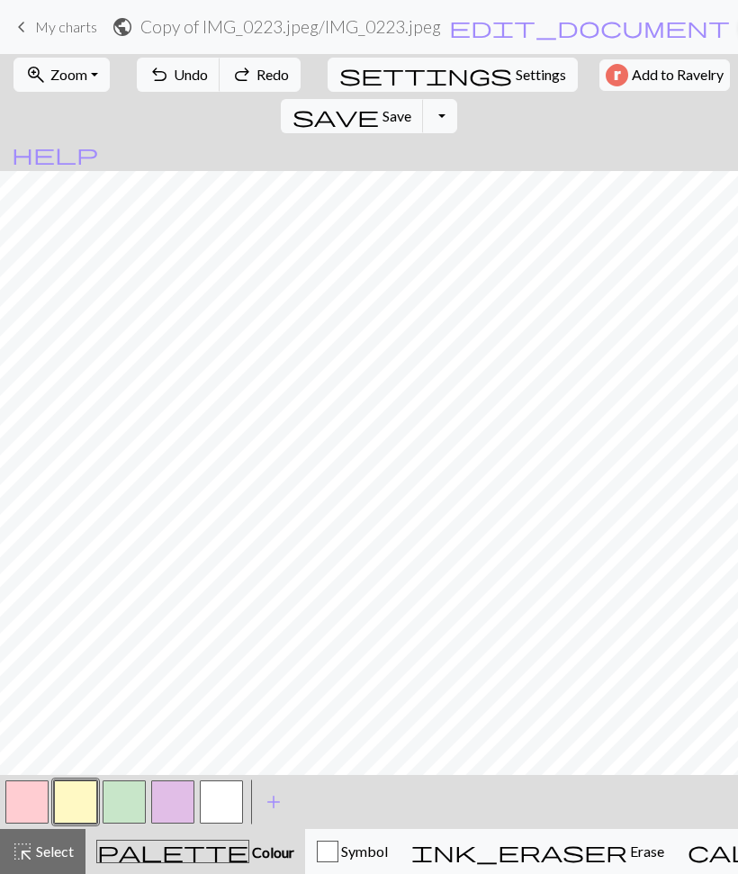
click at [169, 53] on nav "keyboard_arrow_left My charts public Copy of IMG_0223.jpeg / IMG_0223.jpeg edit…" at bounding box center [369, 27] width 738 height 54
click at [1, 592] on div "< > add Add a colour" at bounding box center [369, 802] width 738 height 54
click at [26, 592] on button "button" at bounding box center [26, 801] width 43 height 43
click at [130, 592] on button "button" at bounding box center [124, 801] width 43 height 43
click at [164, 64] on button "undo Undo Undo" at bounding box center [179, 75] width 84 height 34
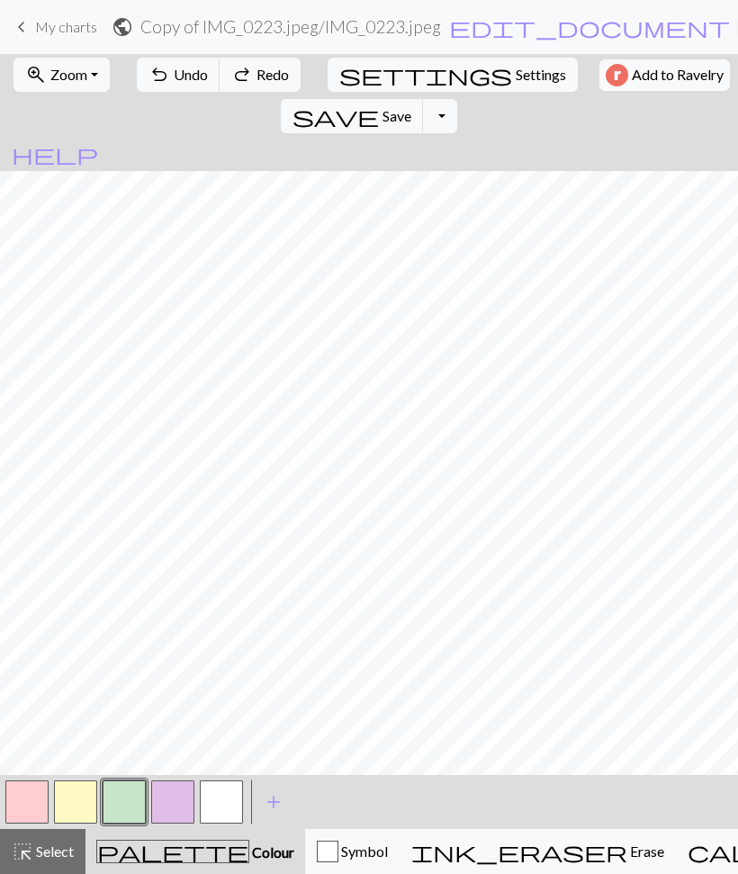
click at [163, 64] on button "undo Undo Undo" at bounding box center [179, 75] width 84 height 34
click at [166, 62] on button "undo Undo Undo" at bounding box center [179, 75] width 84 height 34
click at [165, 63] on button "undo Undo Undo" at bounding box center [179, 75] width 84 height 34
click at [165, 62] on button "undo Undo Undo" at bounding box center [179, 75] width 84 height 34
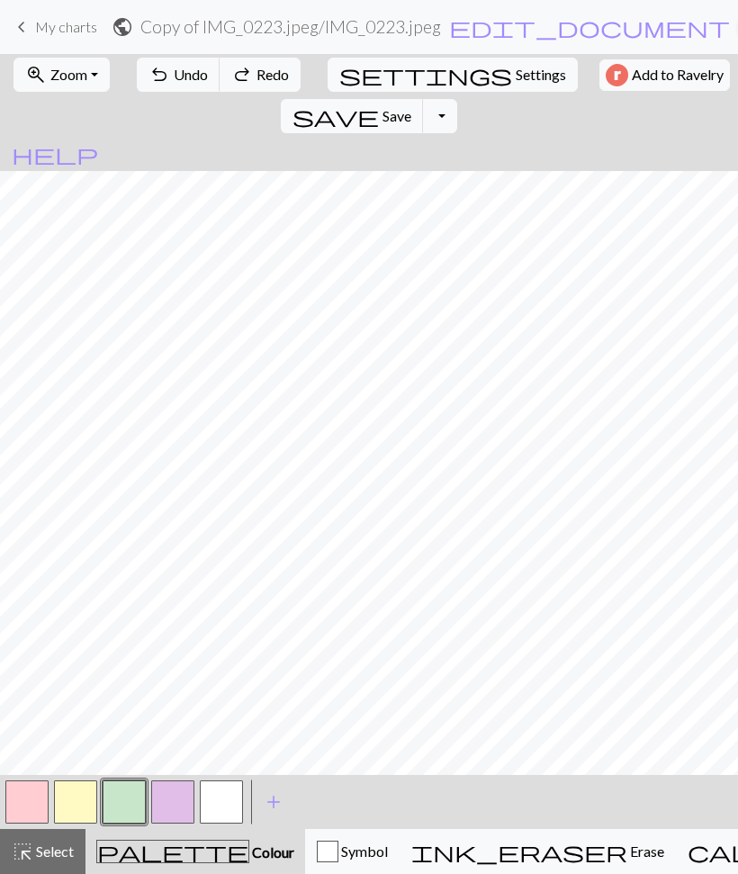
click at [165, 65] on button "undo Undo Undo" at bounding box center [179, 75] width 84 height 34
click at [174, 67] on span "Undo" at bounding box center [191, 74] width 34 height 17
click at [162, 65] on button "undo Undo Undo" at bounding box center [179, 75] width 84 height 34
click at [161, 69] on button "undo Undo Undo" at bounding box center [179, 75] width 84 height 34
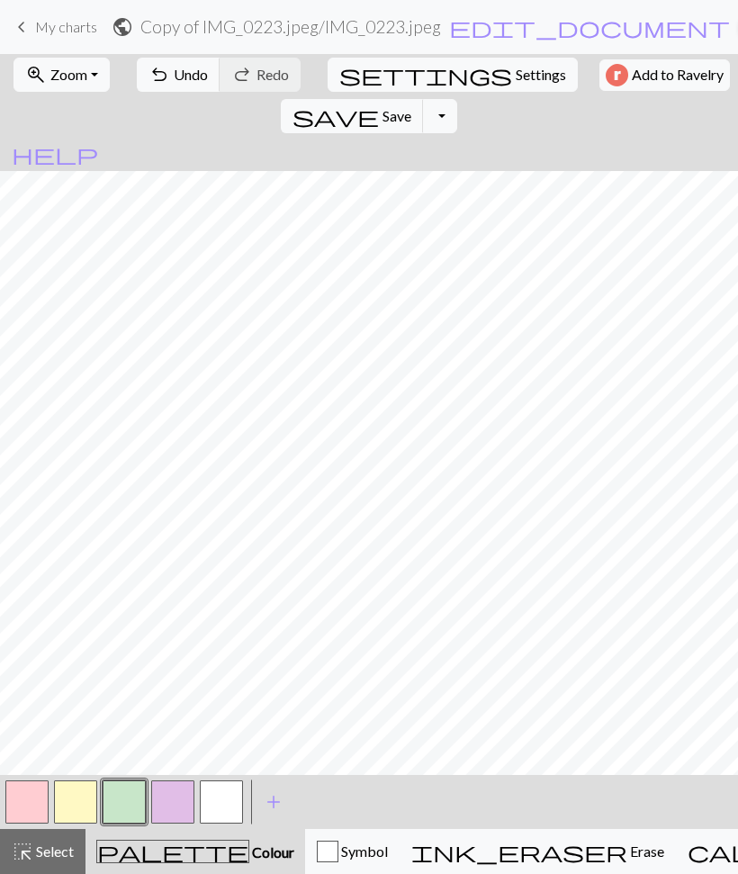
click at [149, 67] on span "undo" at bounding box center [159, 74] width 22 height 25
click at [411, 107] on span "Save" at bounding box center [396, 115] width 29 height 17
click at [457, 99] on button "Toggle Dropdown" at bounding box center [440, 116] width 34 height 34
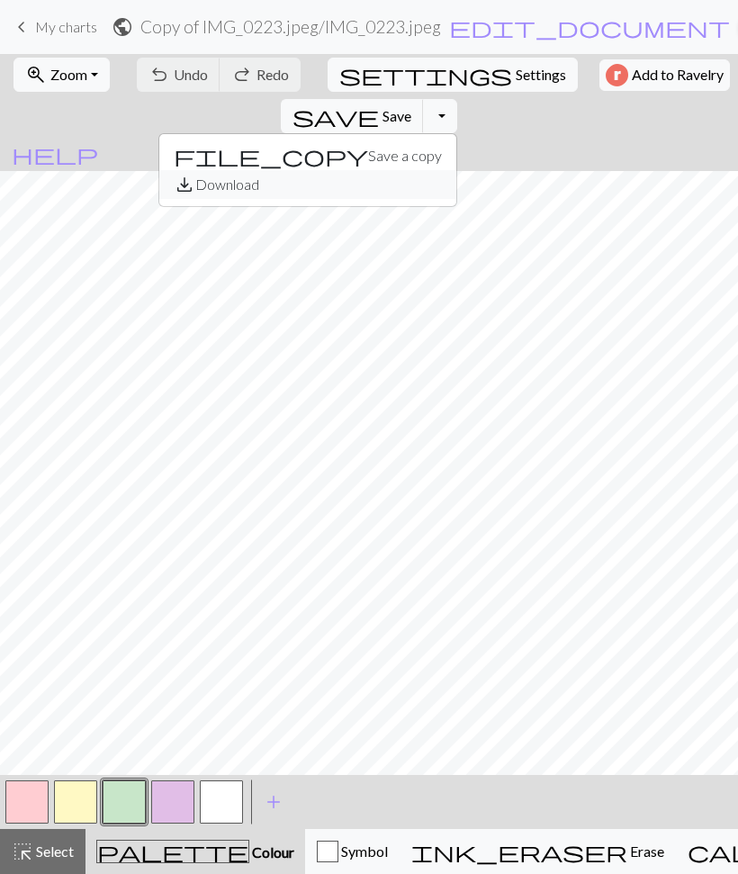
click at [456, 170] on button "save_alt Download" at bounding box center [307, 184] width 297 height 29
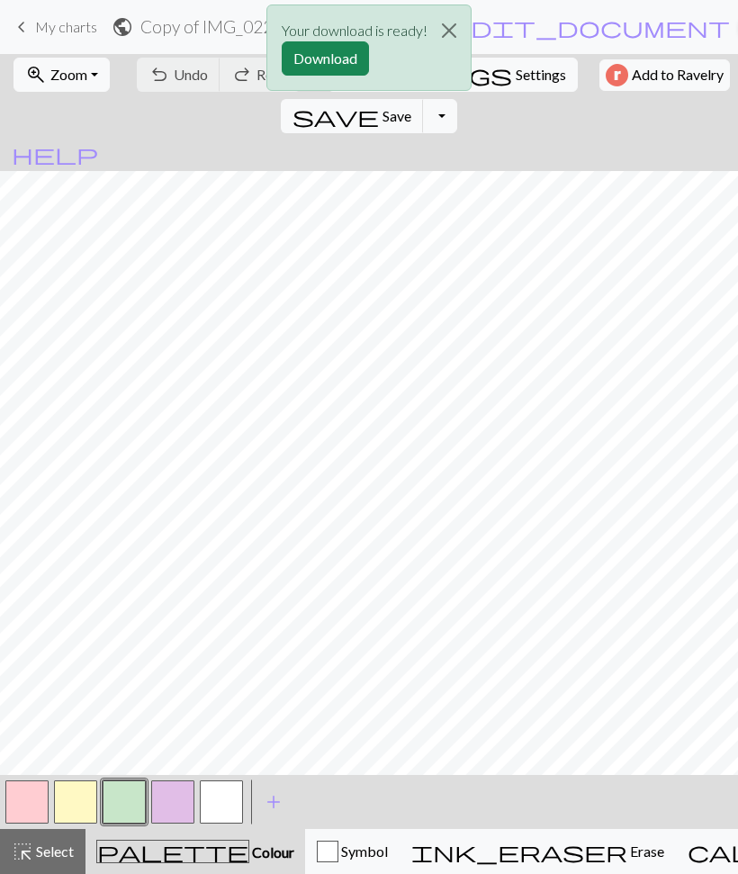
click at [324, 71] on button "Download" at bounding box center [325, 58] width 87 height 34
